Goal: Answer question/provide support

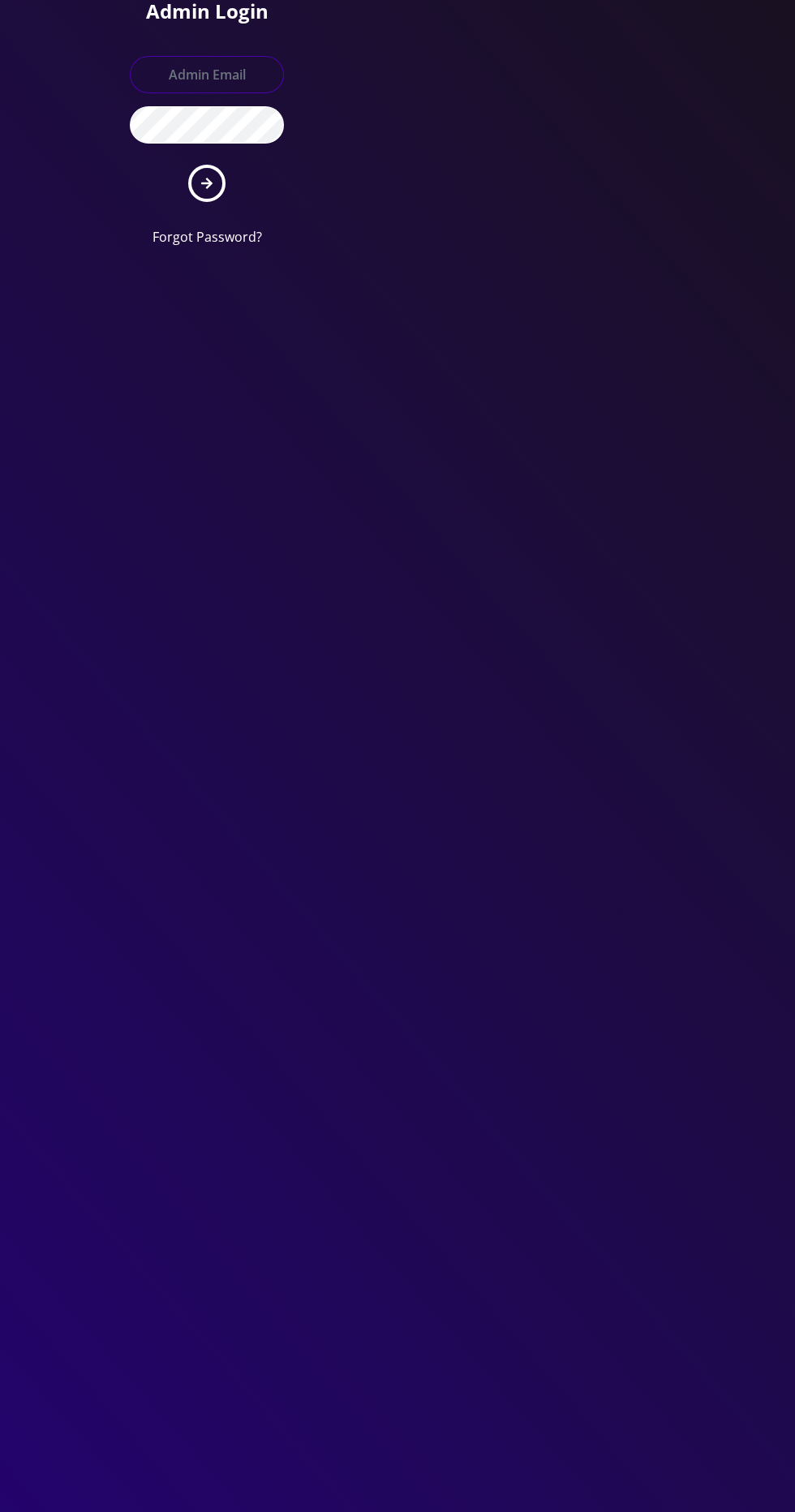
click at [247, 73] on input "text" at bounding box center [207, 74] width 154 height 38
type input "[EMAIL_ADDRESS][DOMAIN_NAME]"
click at [188, 165] on button "submit" at bounding box center [207, 184] width 38 height 38
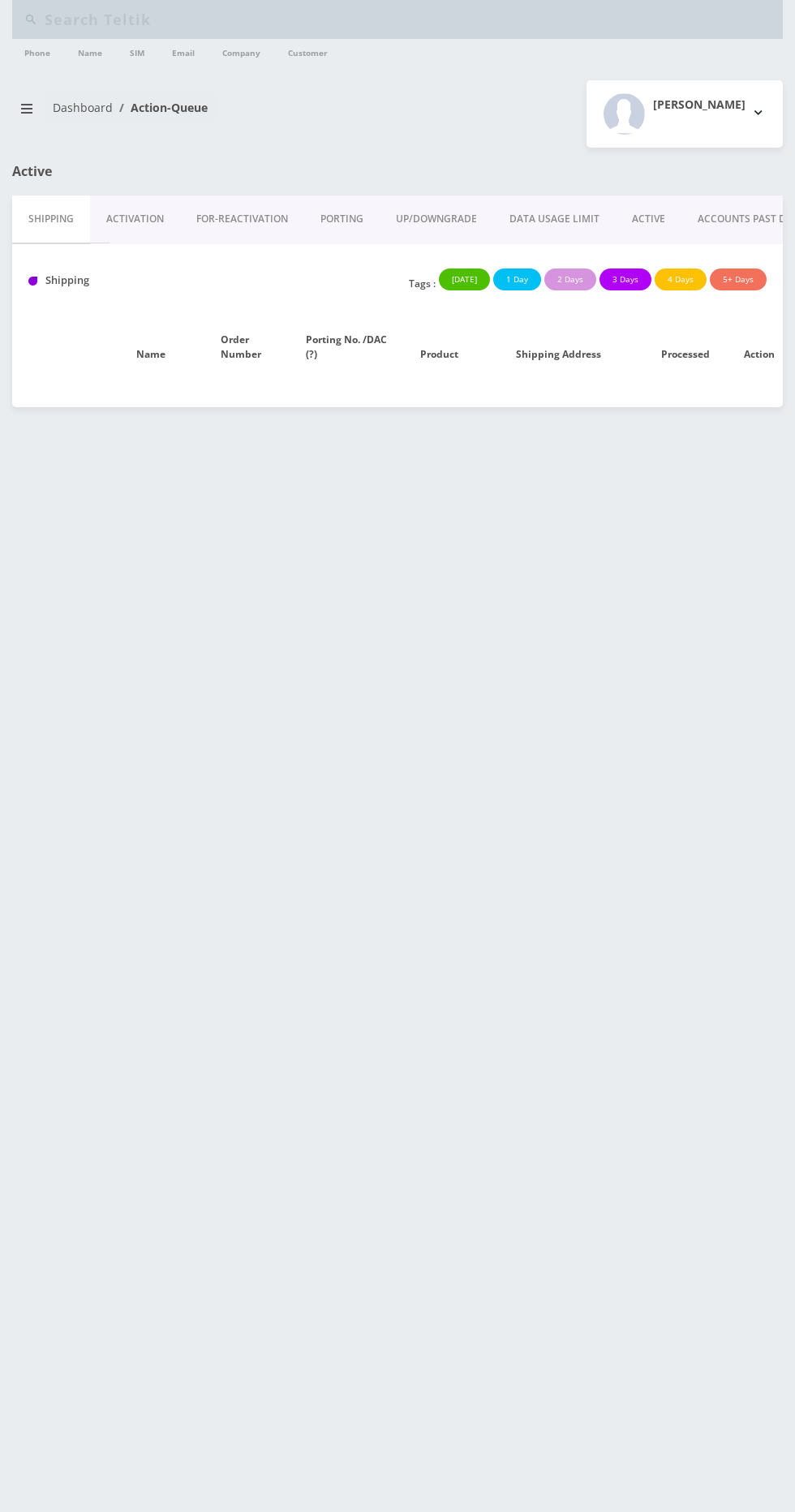
type input "9342006464"
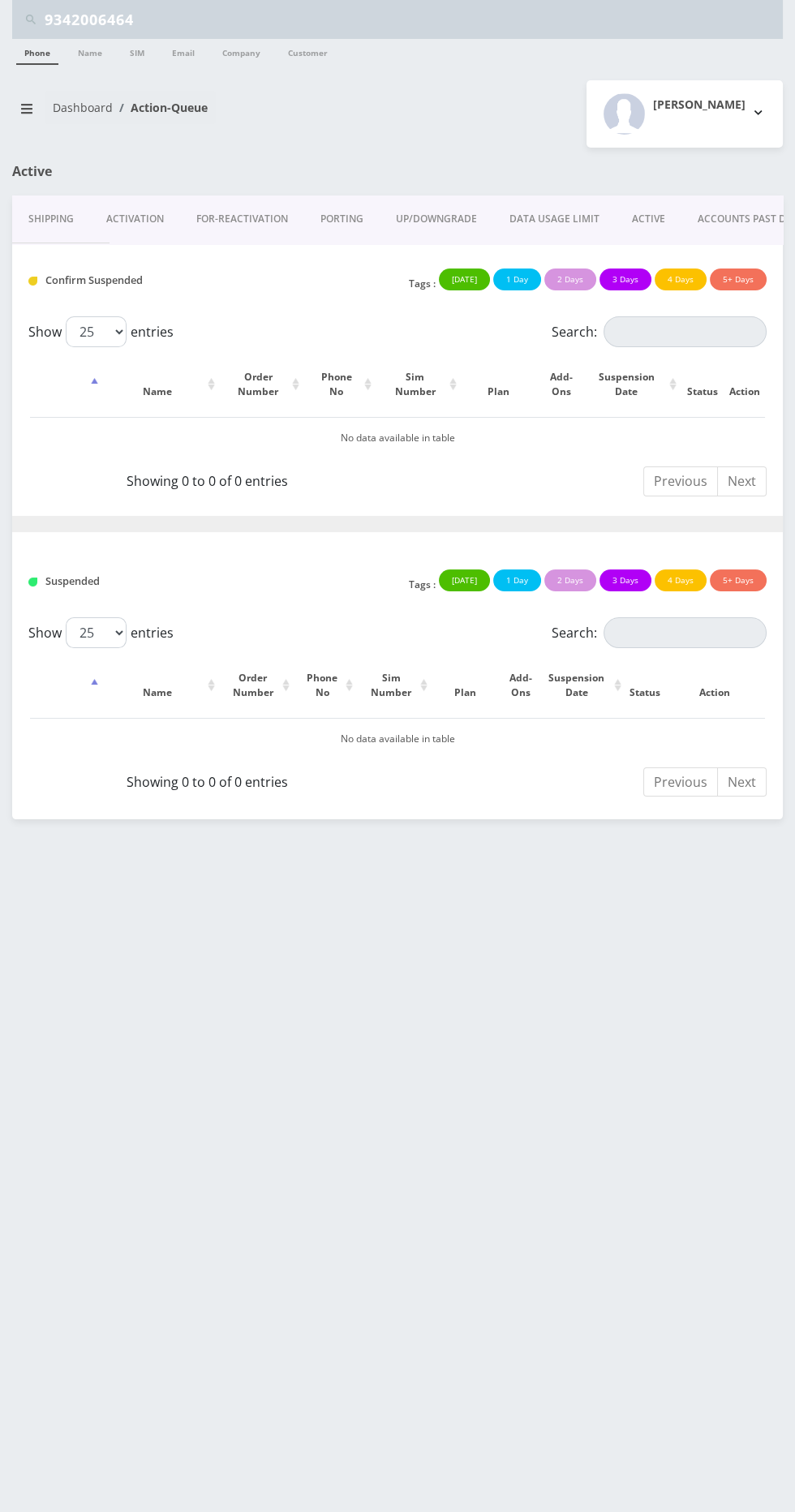
click at [304, 28] on input "9342006464" at bounding box center [411, 20] width 734 height 30
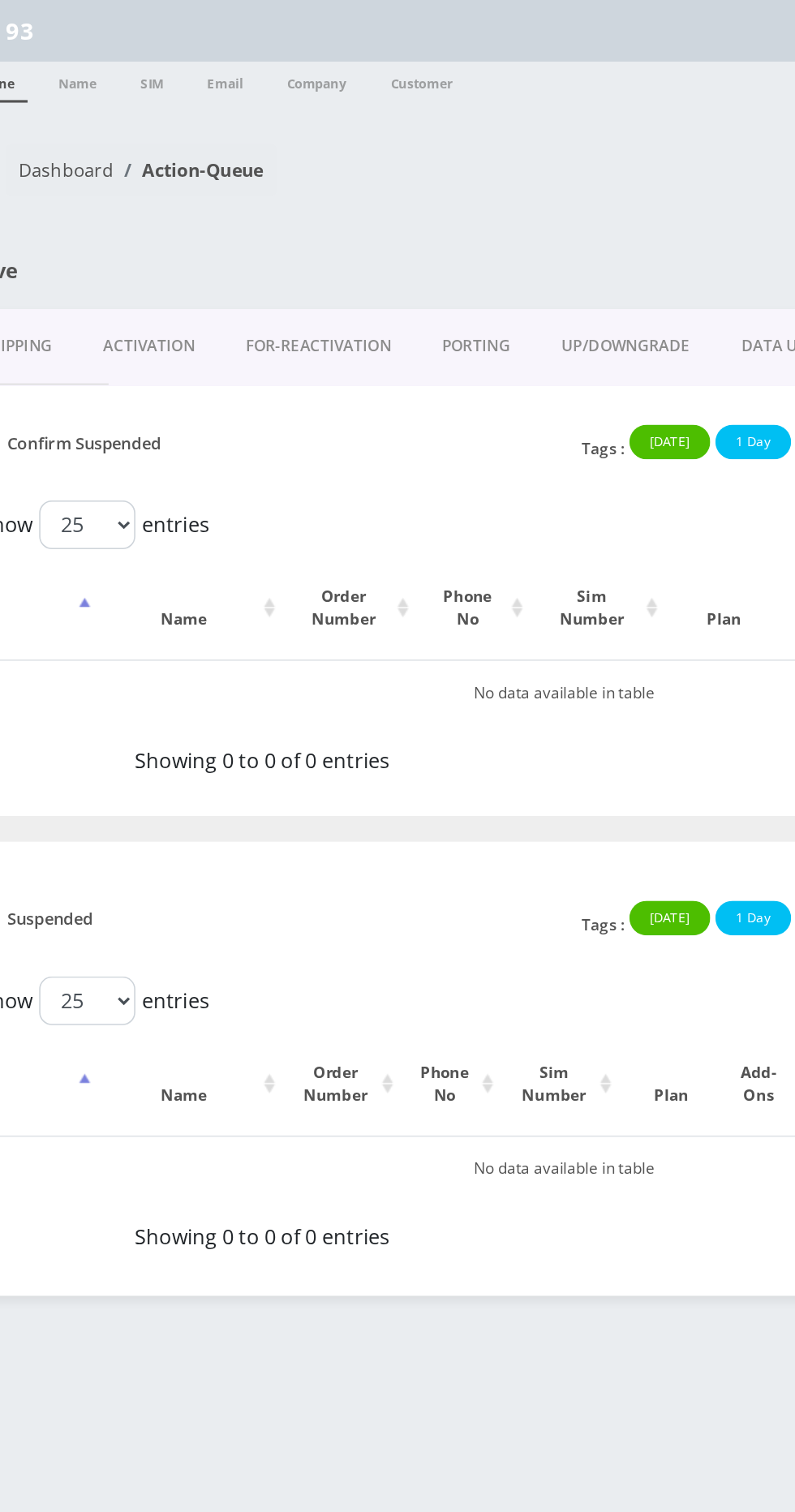
type input "9"
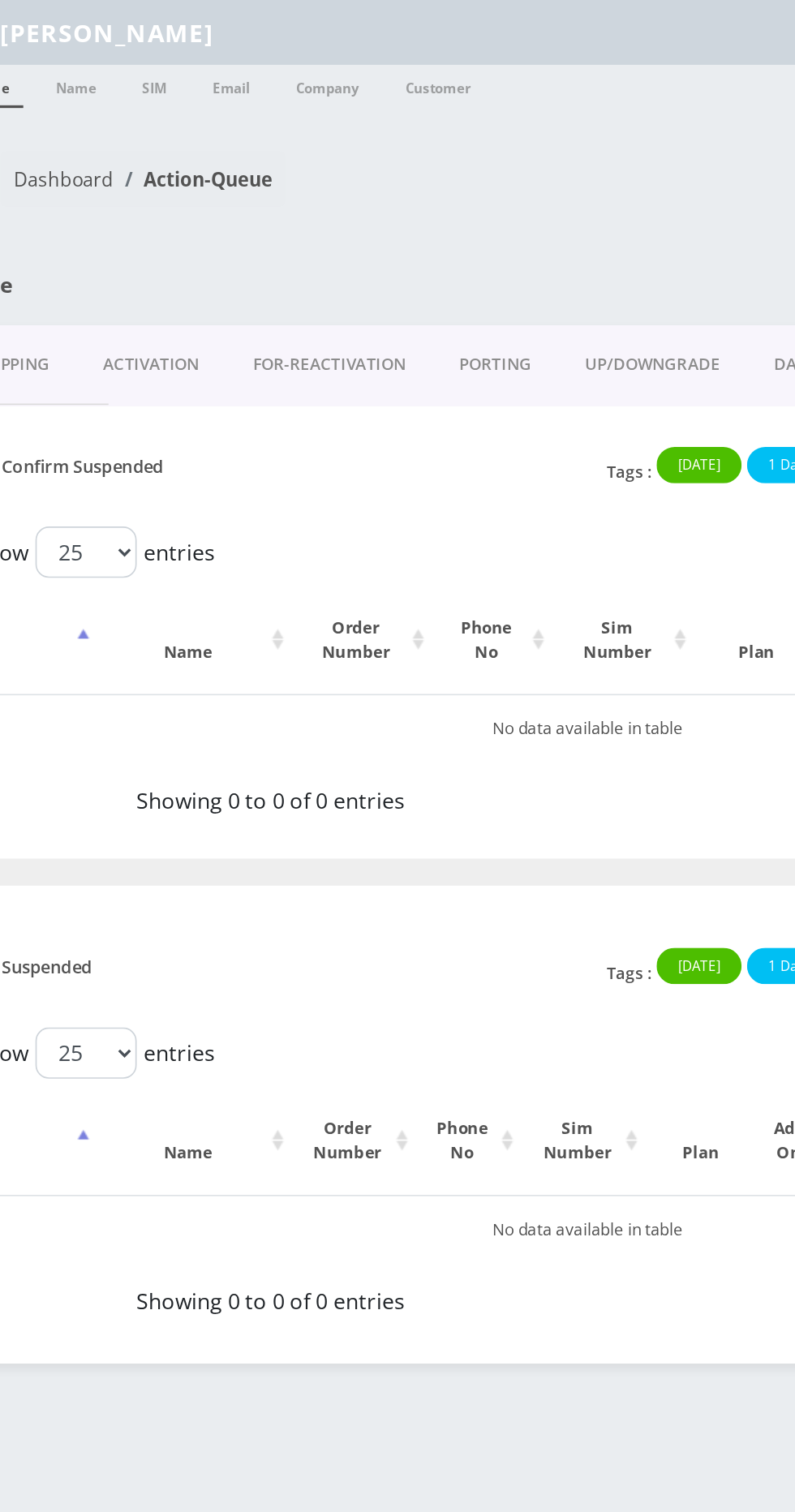
type input "Rosen"
click at [109, 54] on li "Name" at bounding box center [90, 53] width 48 height 29
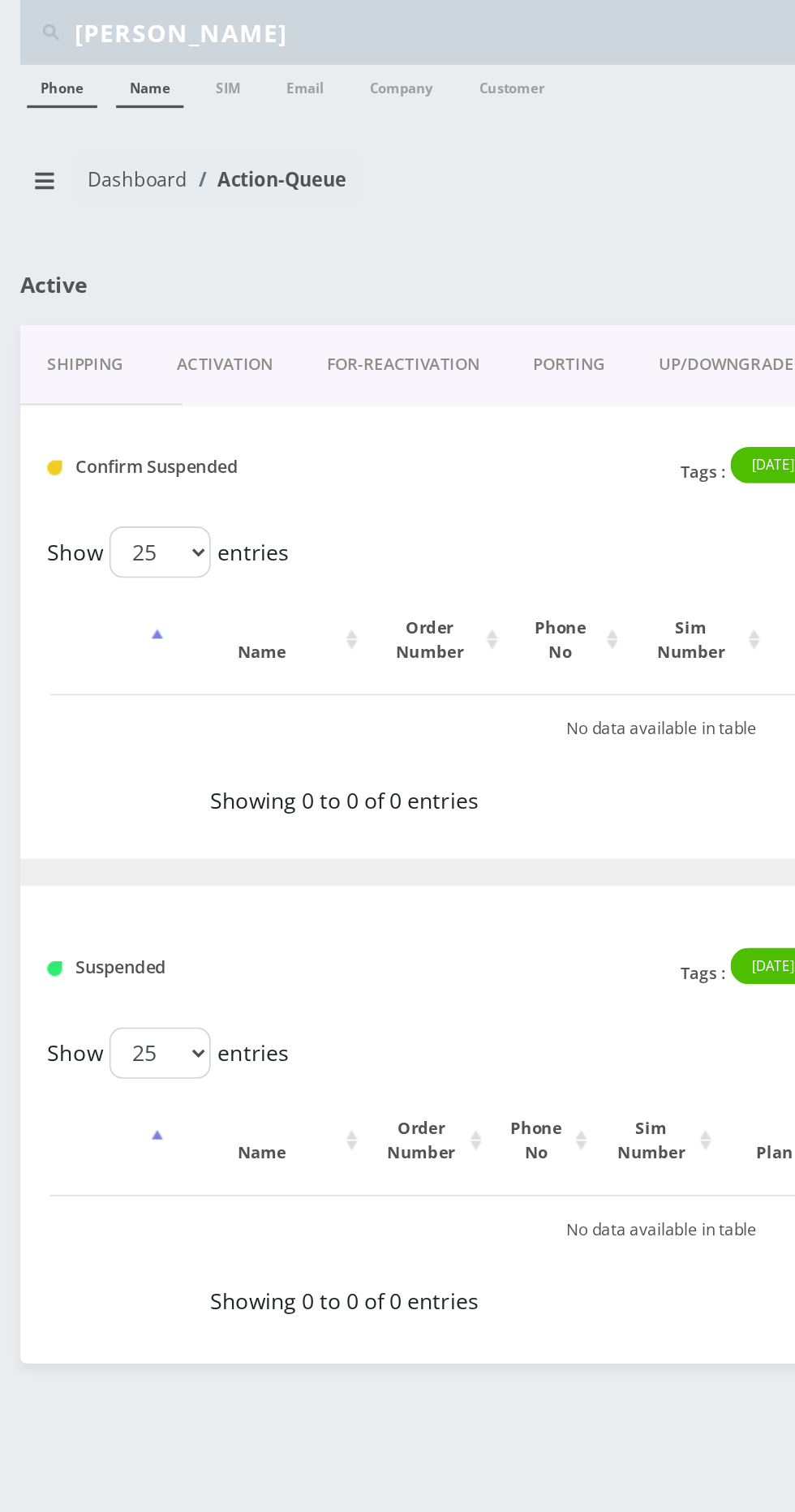
click at [105, 54] on link "Name" at bounding box center [90, 51] width 40 height 26
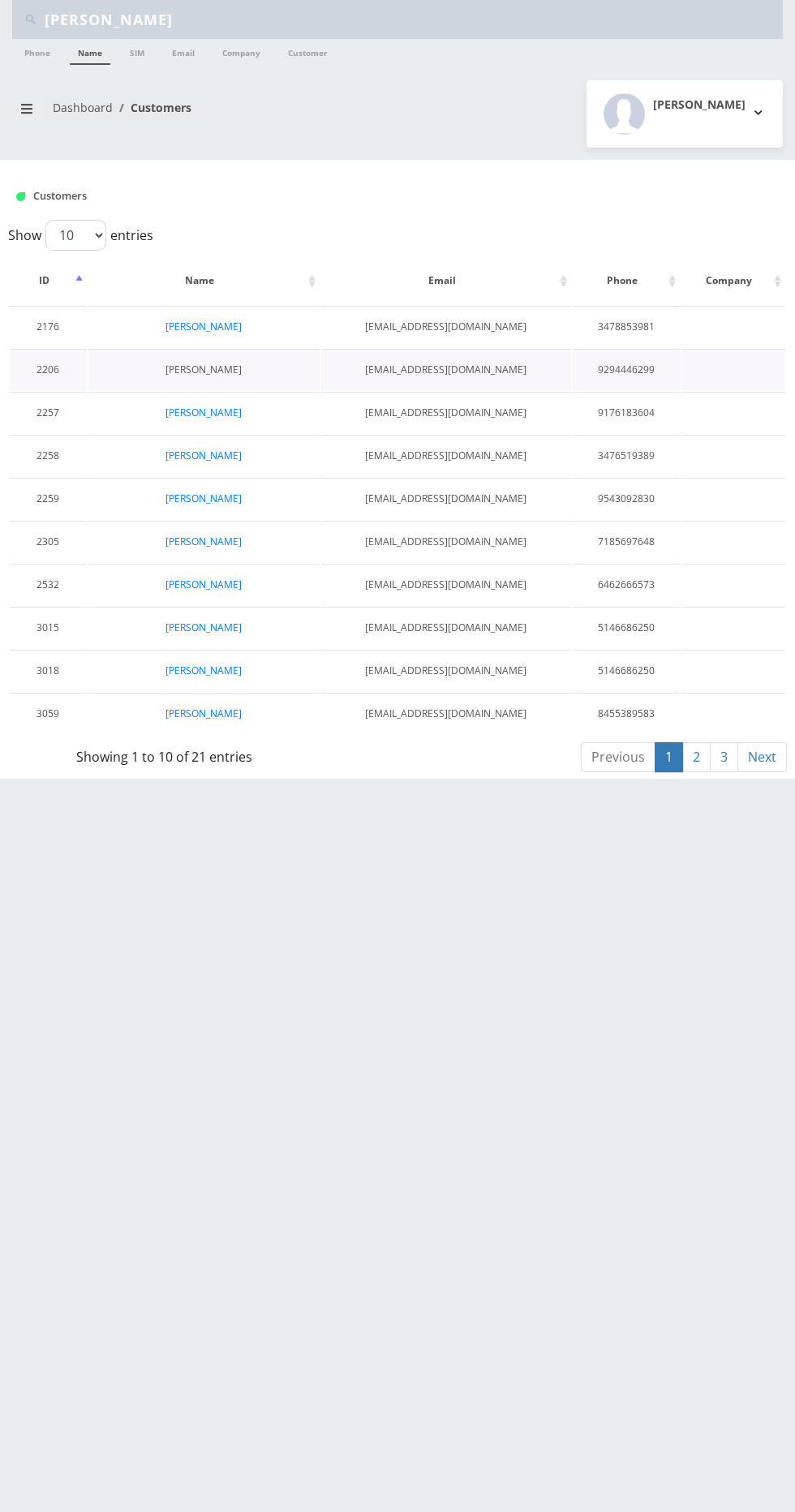
click at [223, 368] on link "Moshe Rosenzweig" at bounding box center [203, 368] width 76 height 13
